Goal: Use online tool/utility

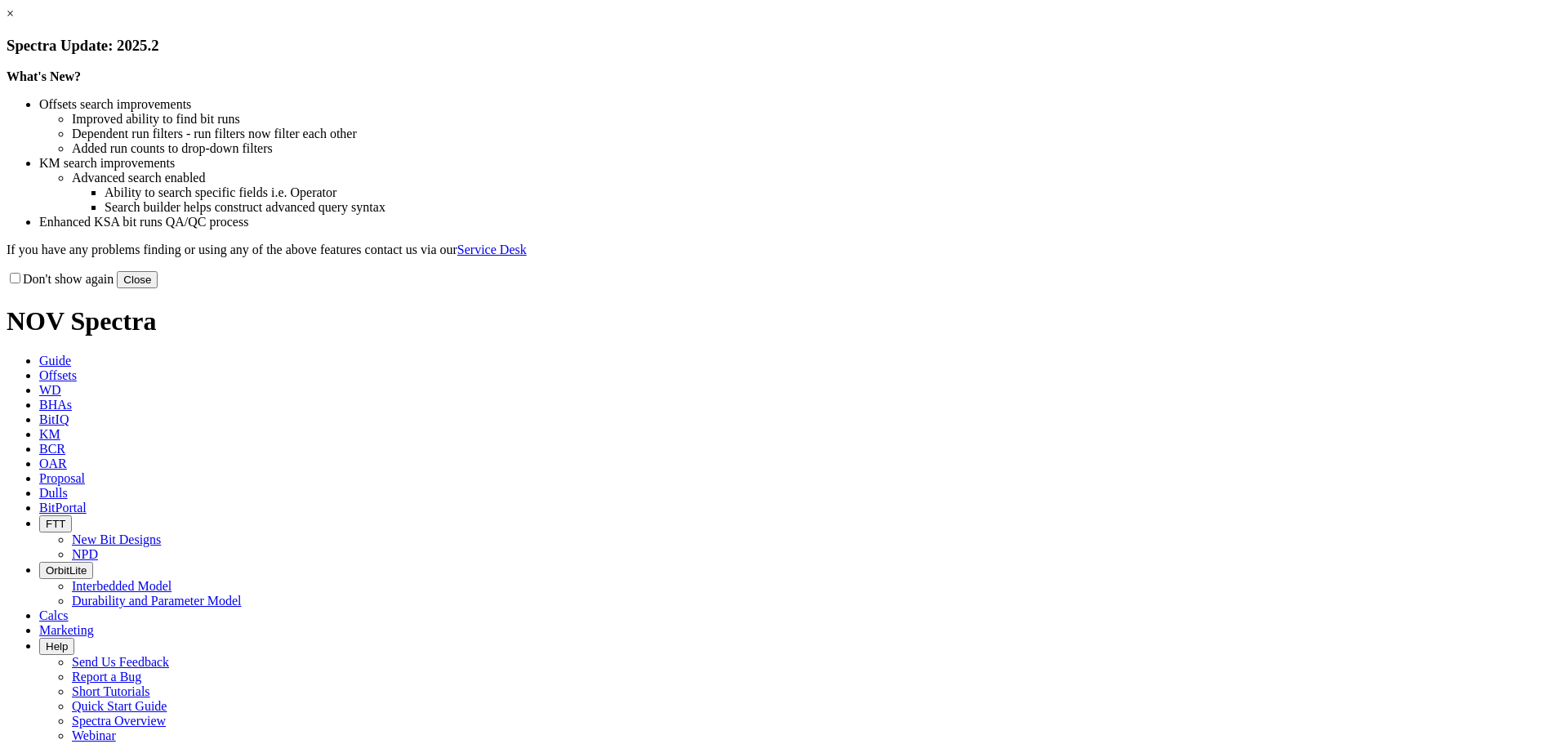
click at [157, 289] on button "Close" at bounding box center [138, 279] width 41 height 17
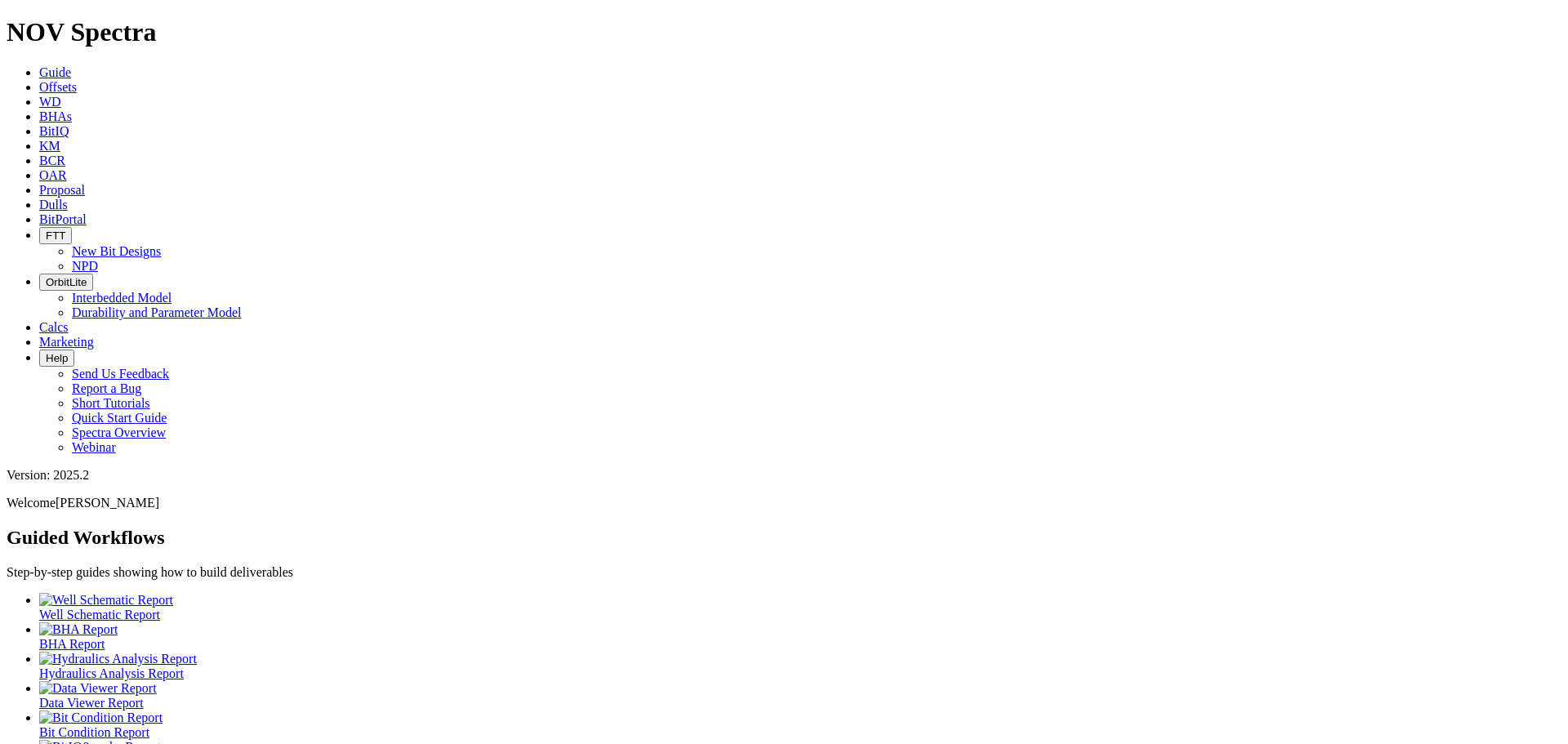
click at [68, 320] on span "Calcs" at bounding box center [53, 327] width 29 height 14
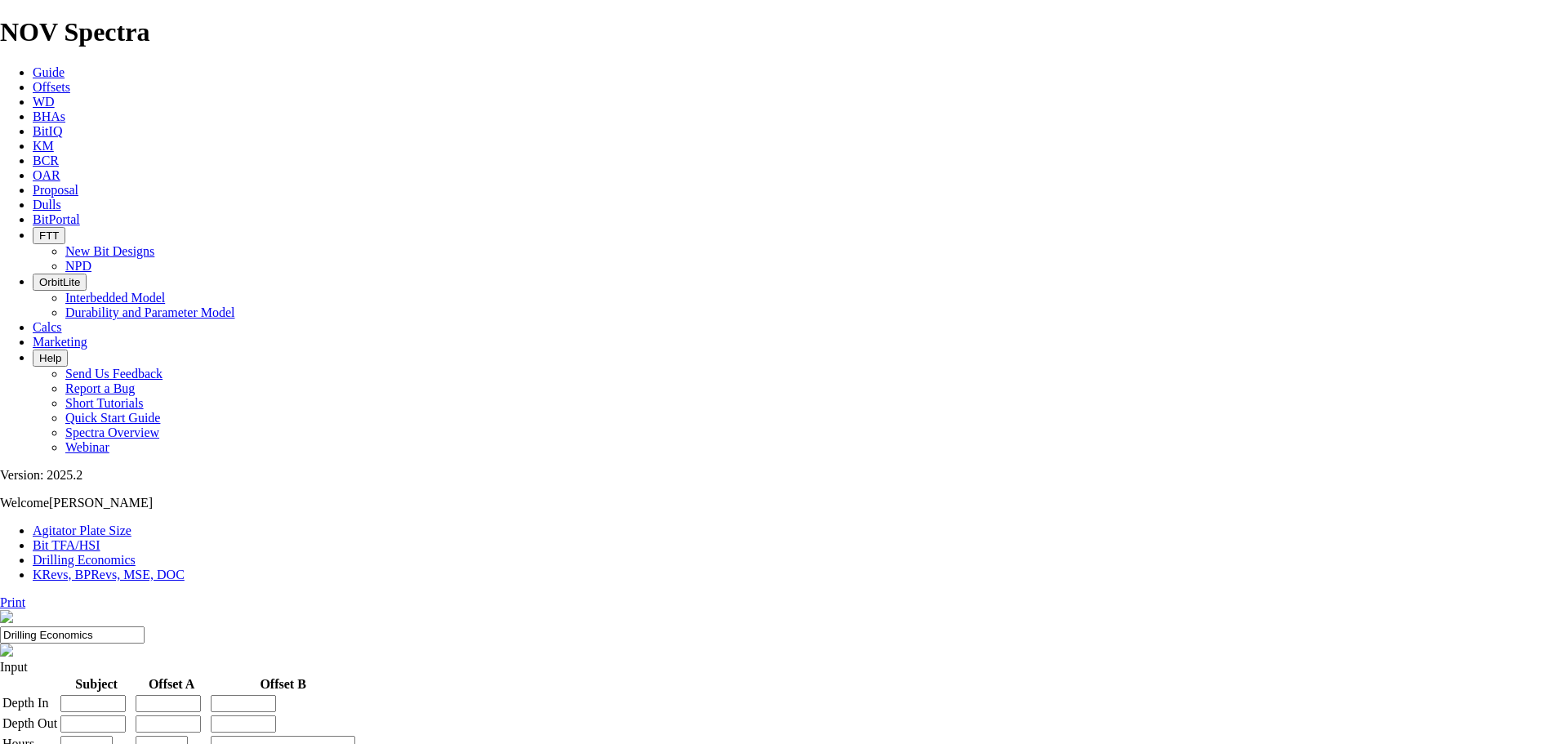
click at [100, 538] on link "Bit TFA/HSI" at bounding box center [67, 544] width 67 height 14
type input "11"
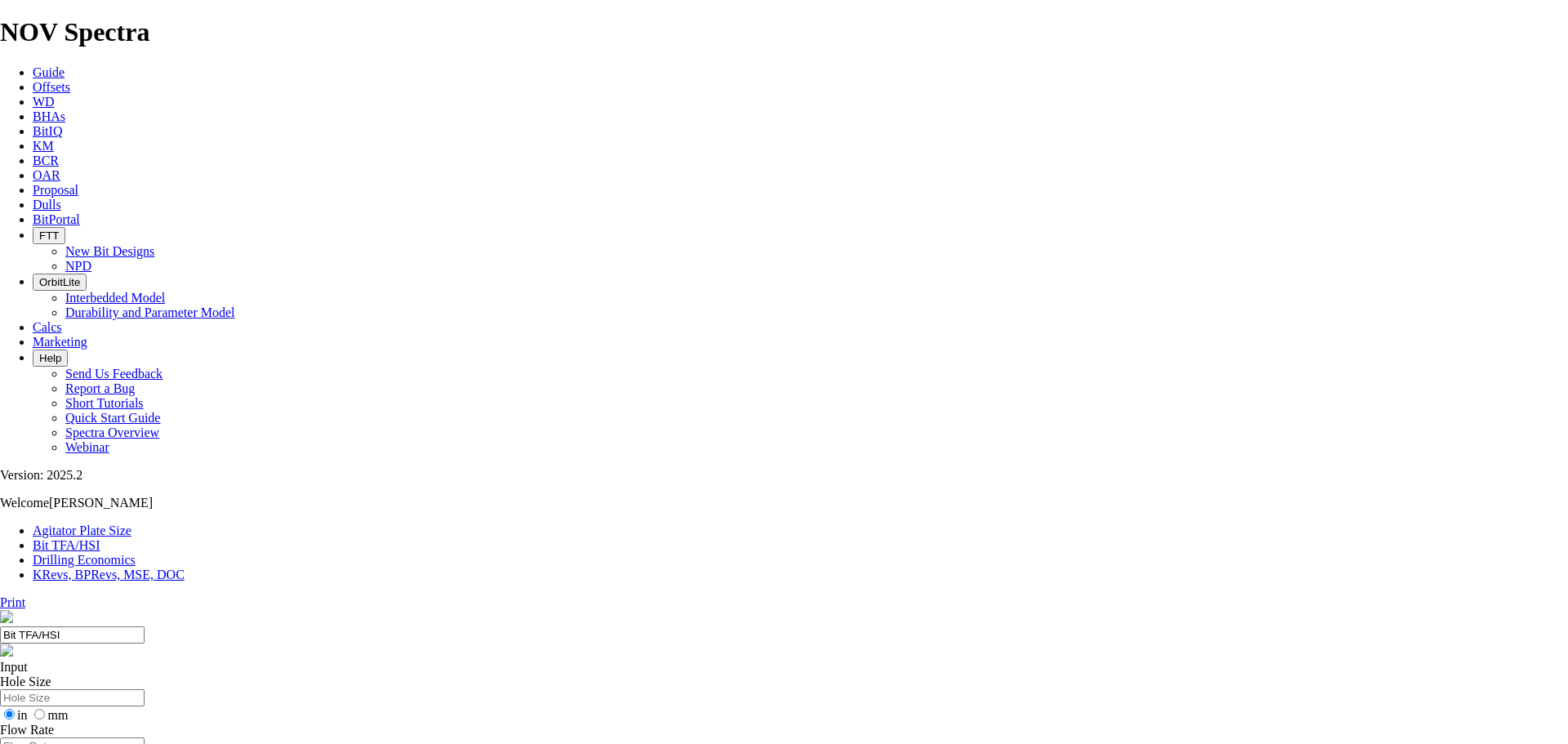
select select "number:11"
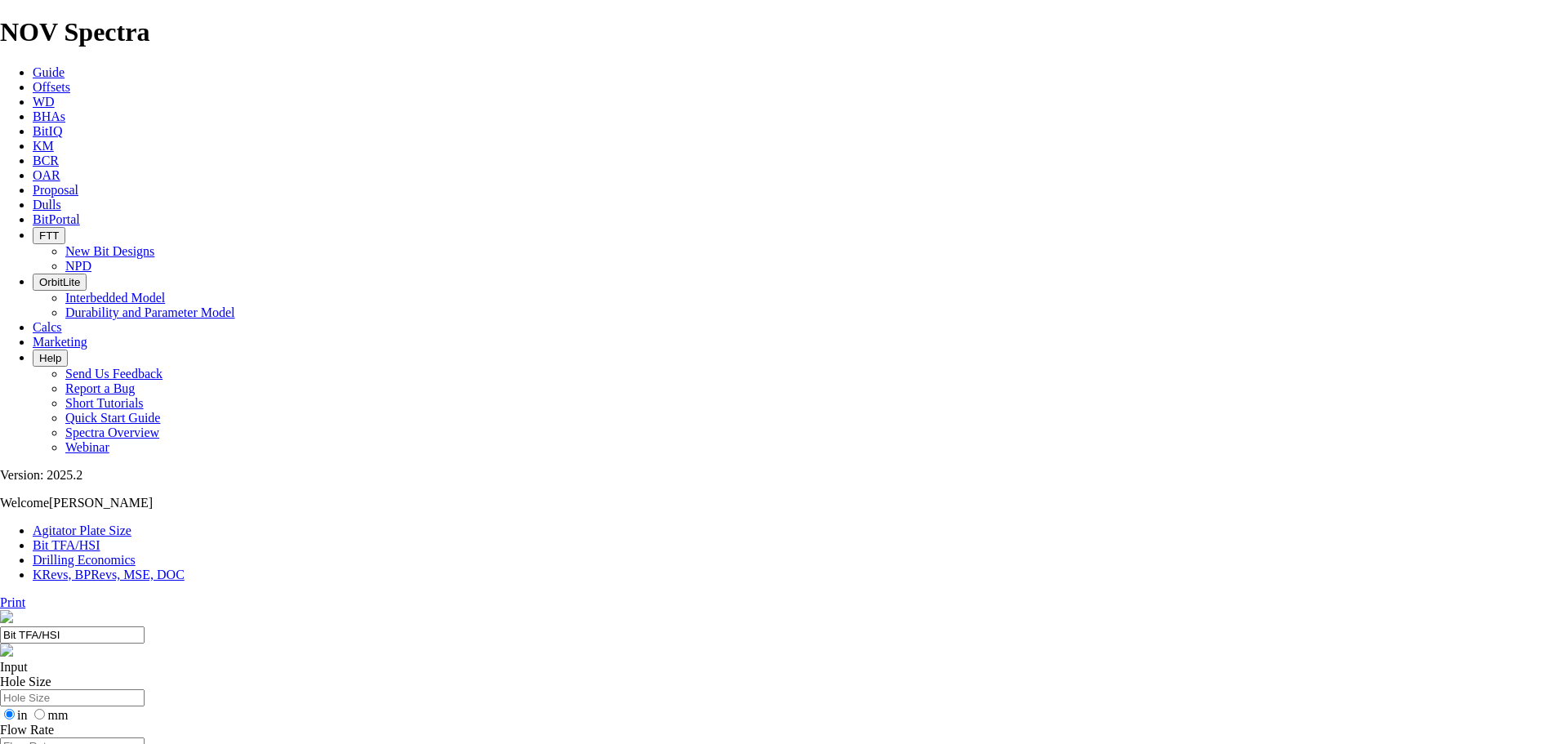
select select "number:11"
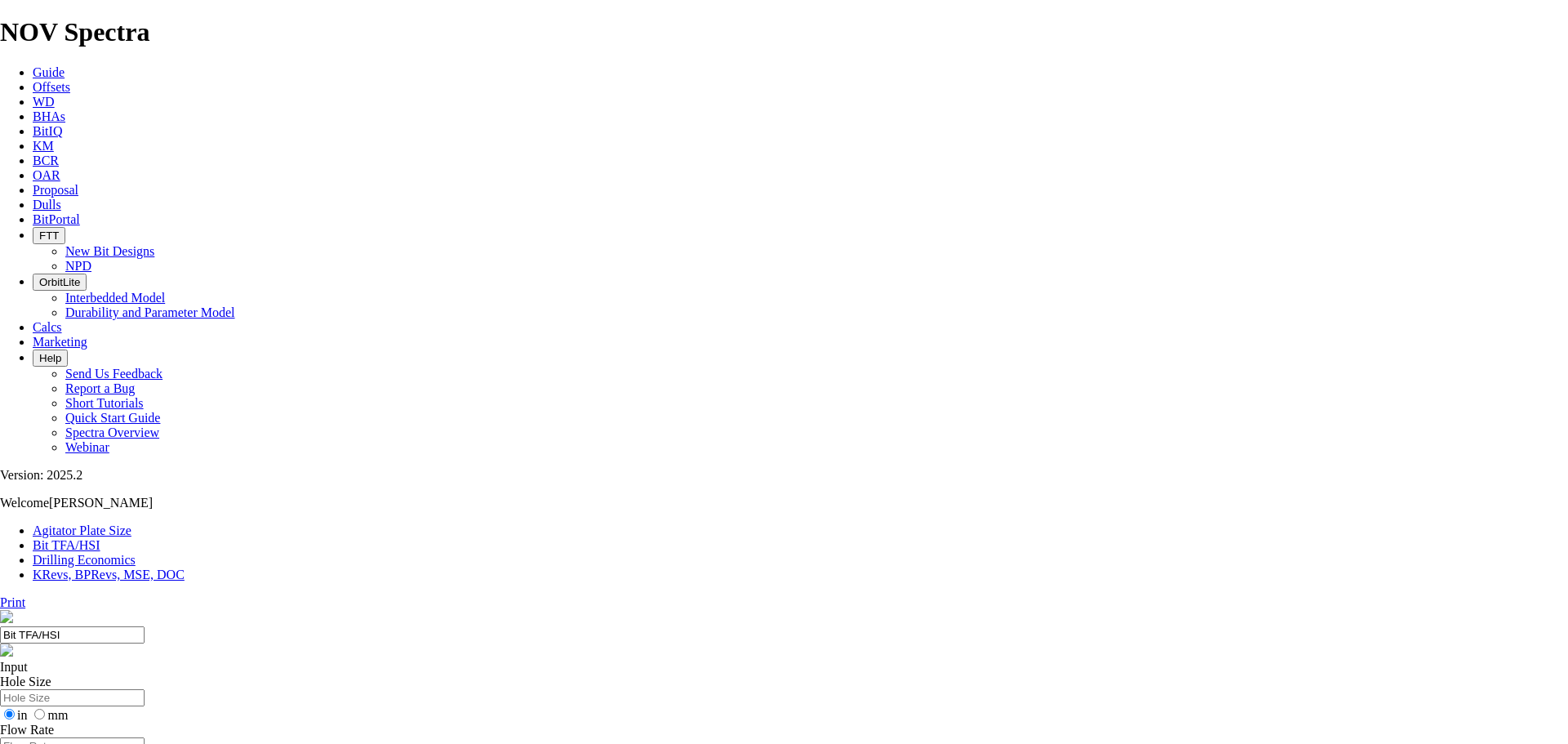
select select "number:11"
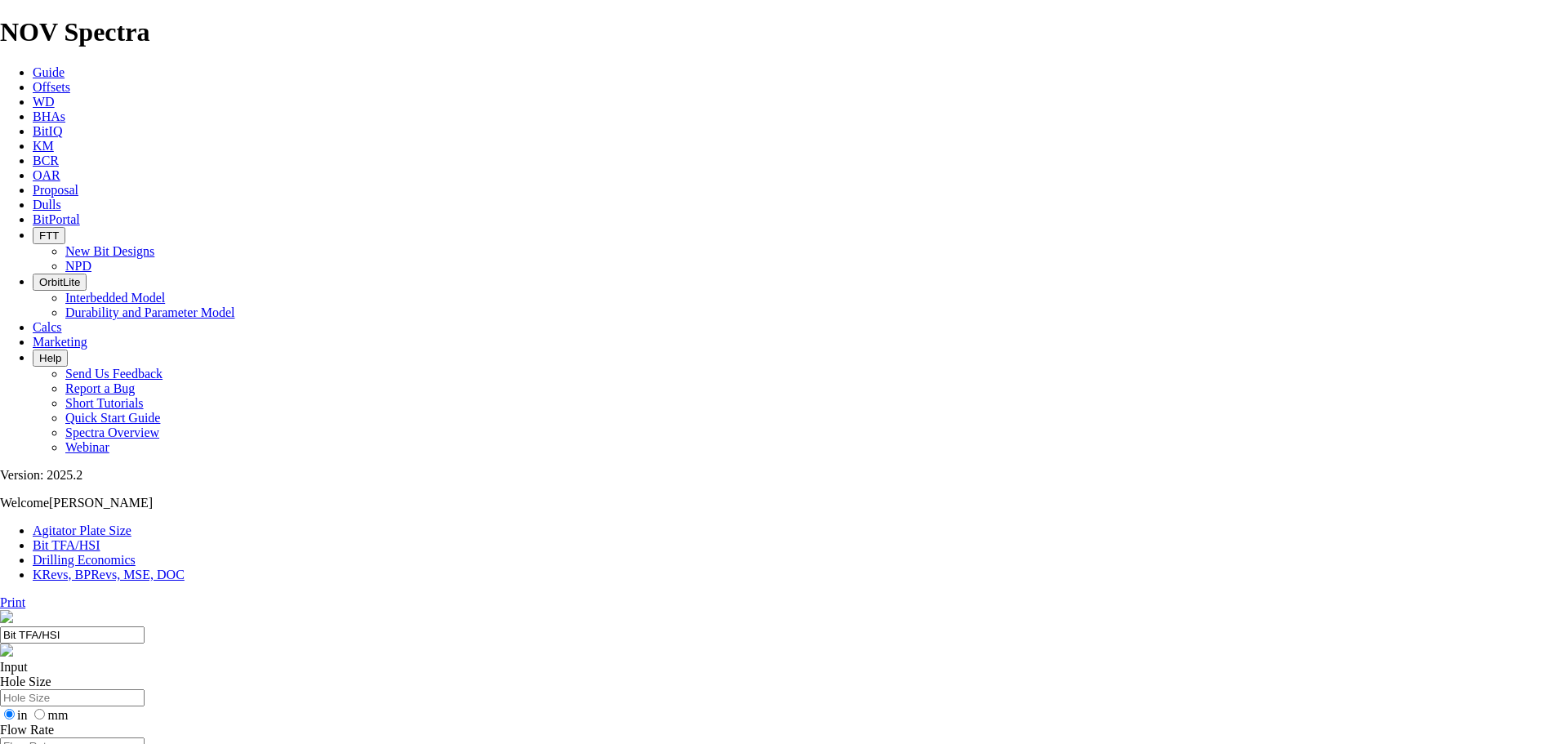
select select "number:11"
